Goal: Navigation & Orientation: Find specific page/section

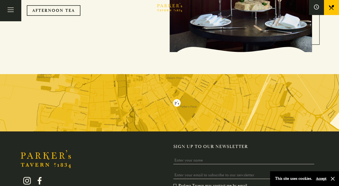
scroll to position [931, 0]
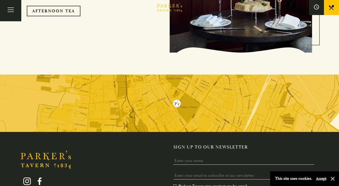
click at [183, 96] on img at bounding box center [169, 103] width 339 height 57
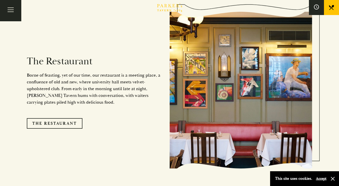
scroll to position [413, 0]
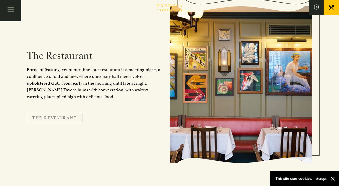
click at [69, 114] on link "The Restaurant" at bounding box center [55, 118] width 56 height 11
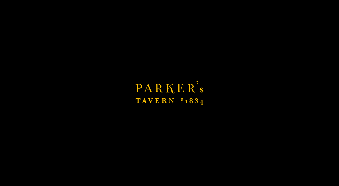
scroll to position [471, 0]
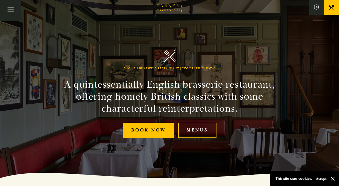
scroll to position [7, 0]
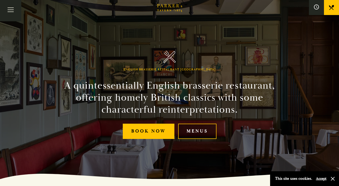
click at [204, 130] on link "Menus" at bounding box center [197, 131] width 38 height 15
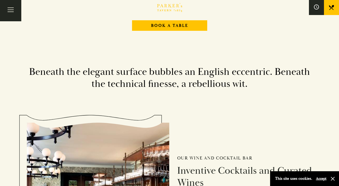
scroll to position [643, 0]
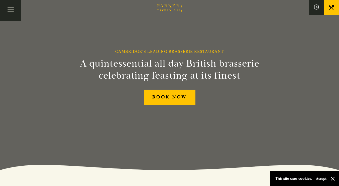
scroll to position [16, 0]
click at [11, 10] on button "Toggle navigation" at bounding box center [10, 10] width 21 height 21
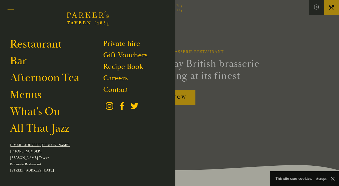
scroll to position [4, 0]
click at [133, 44] on link "Private hire" at bounding box center [121, 44] width 37 height 10
